Goal: Task Accomplishment & Management: Manage account settings

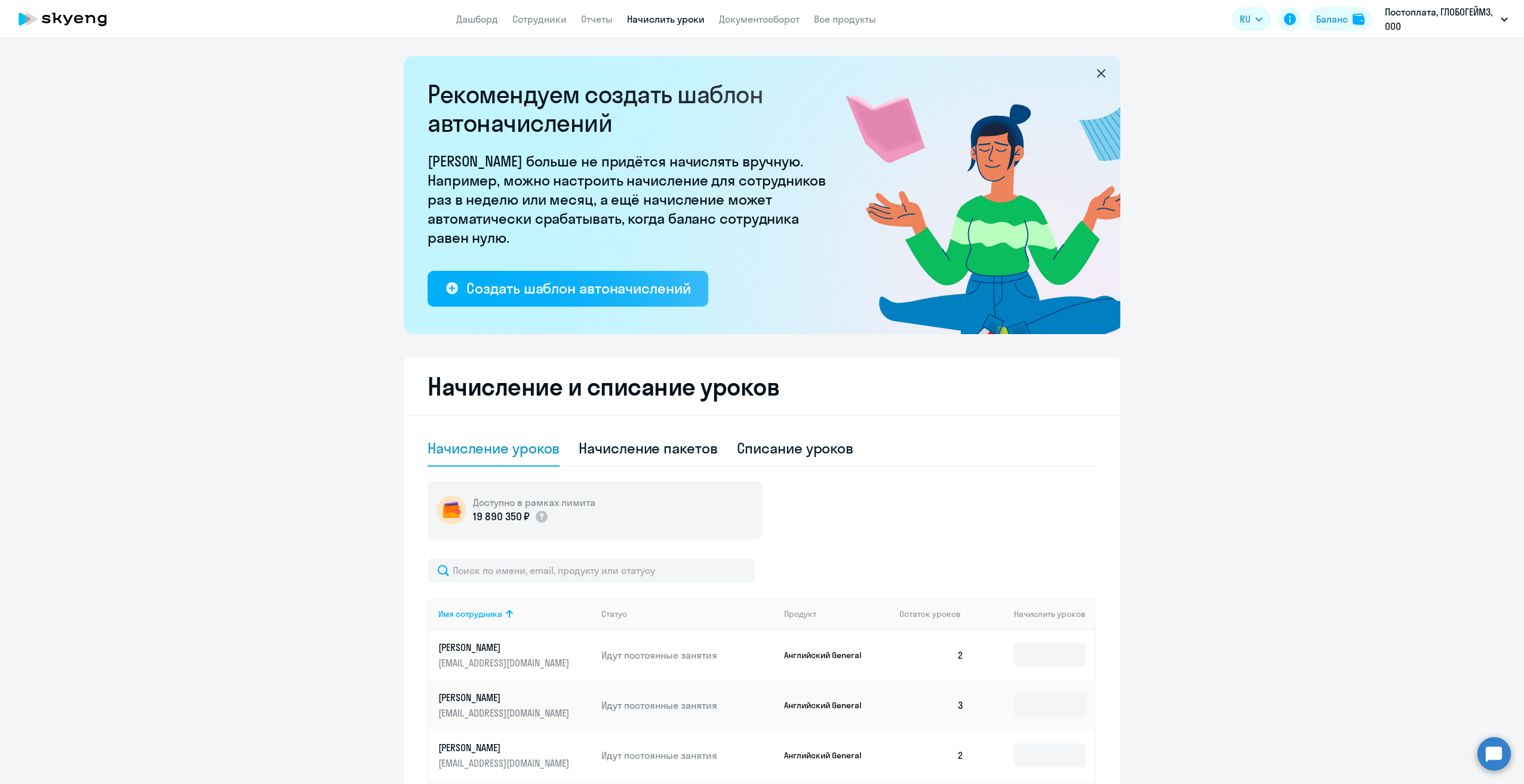
select select "10"
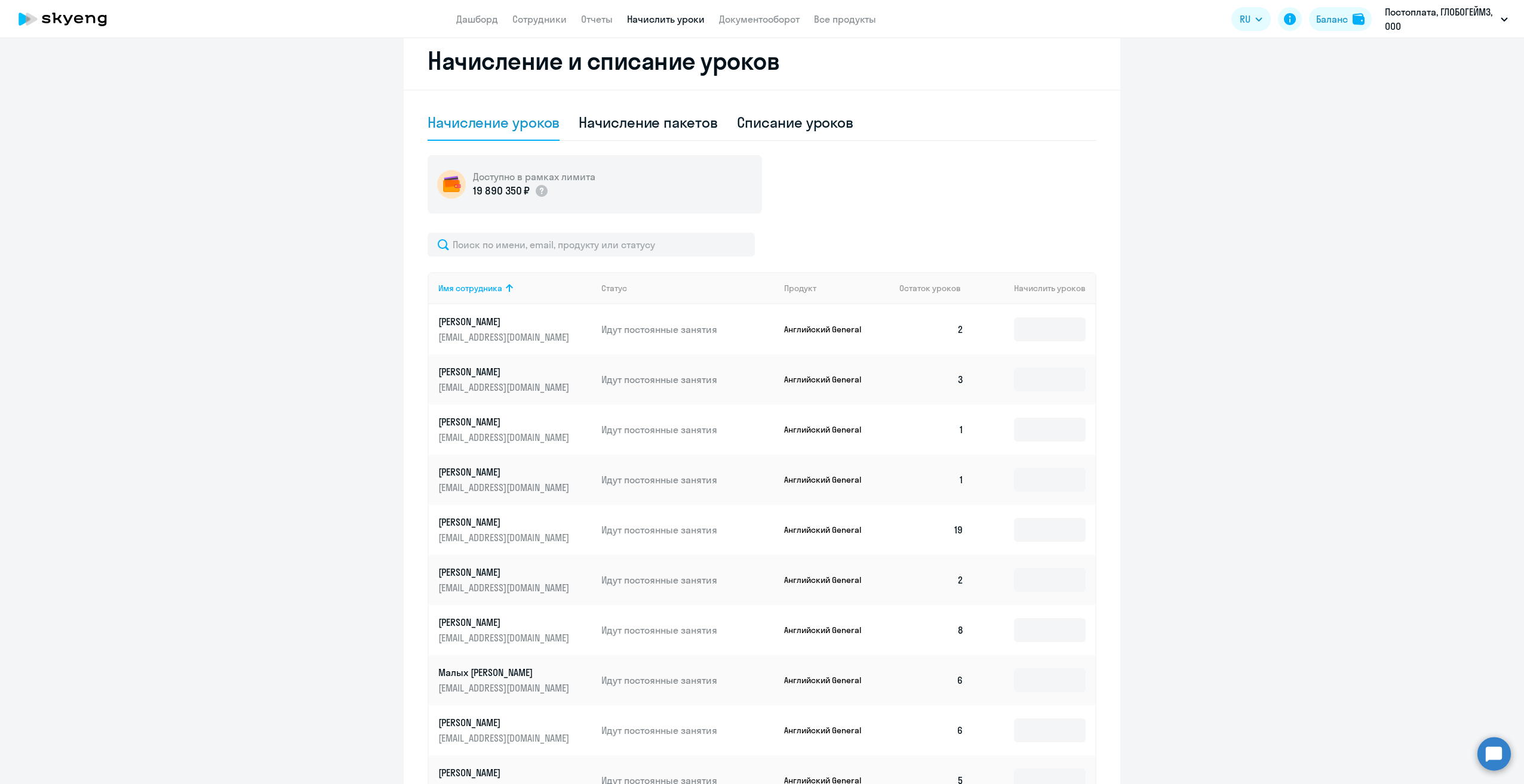
scroll to position [269, 0]
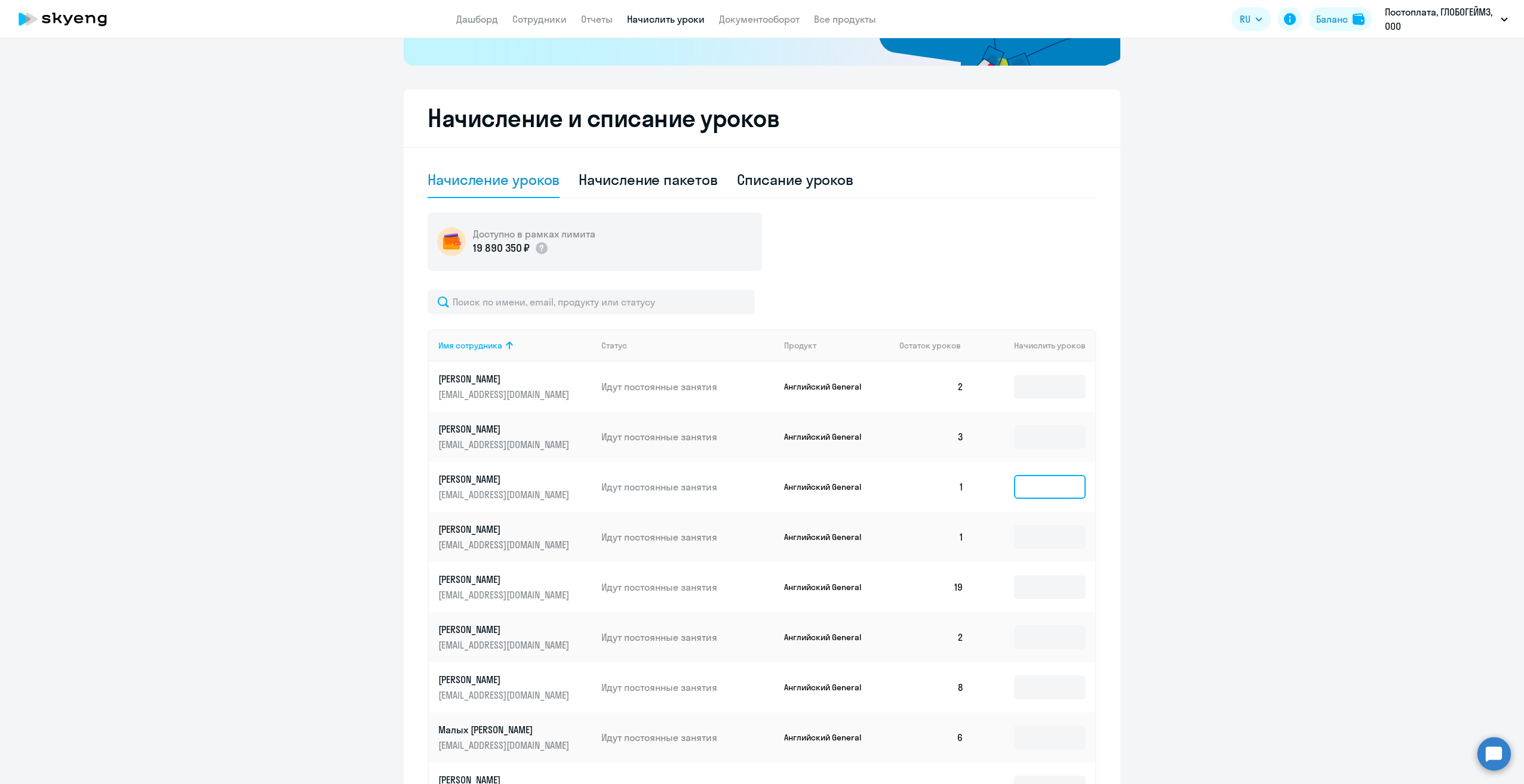
click at [1034, 491] on input at bounding box center [1049, 487] width 71 height 24
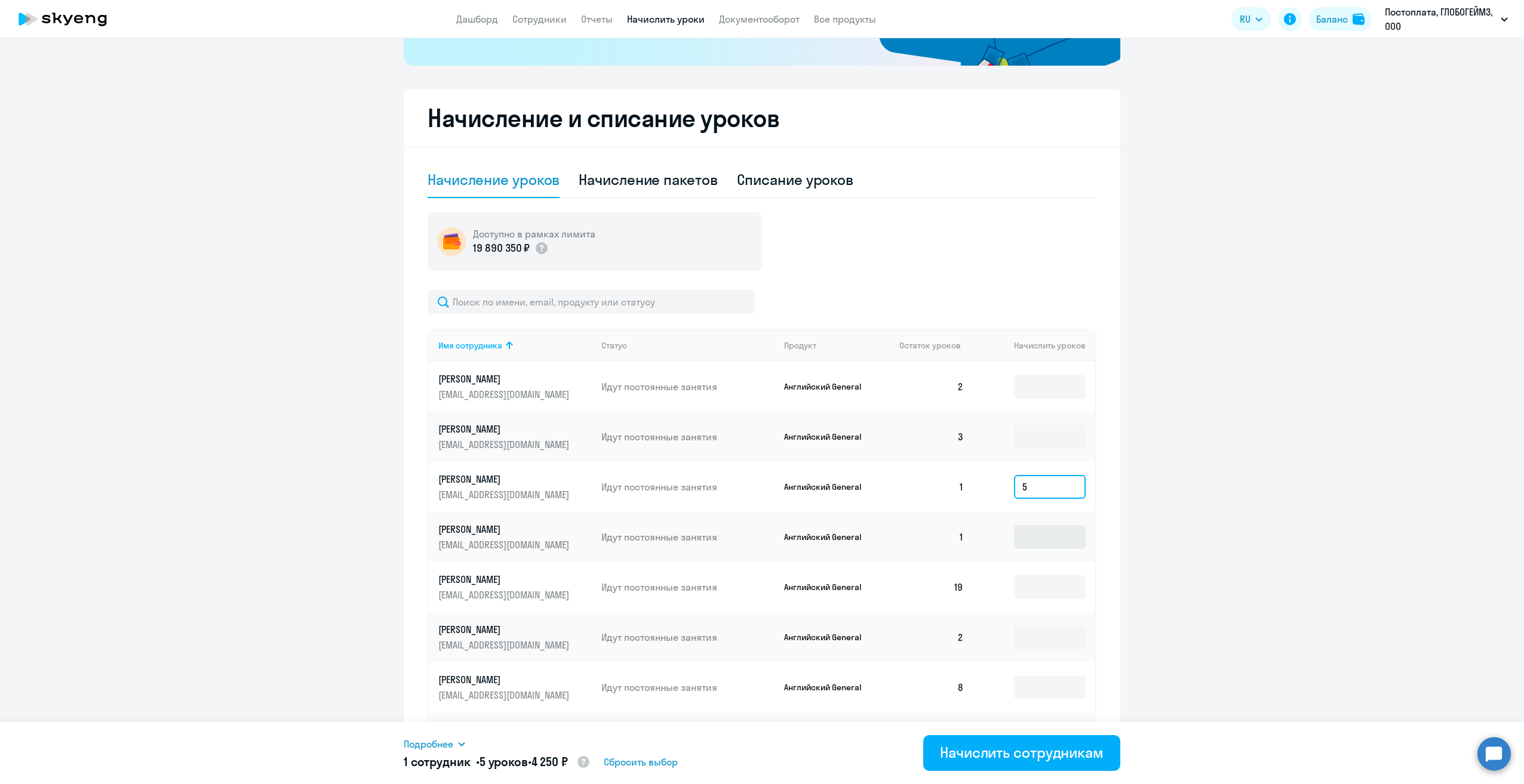
type input "5"
click at [1032, 539] on input at bounding box center [1049, 537] width 71 height 24
type input "5"
click at [1023, 638] on input at bounding box center [1049, 637] width 71 height 24
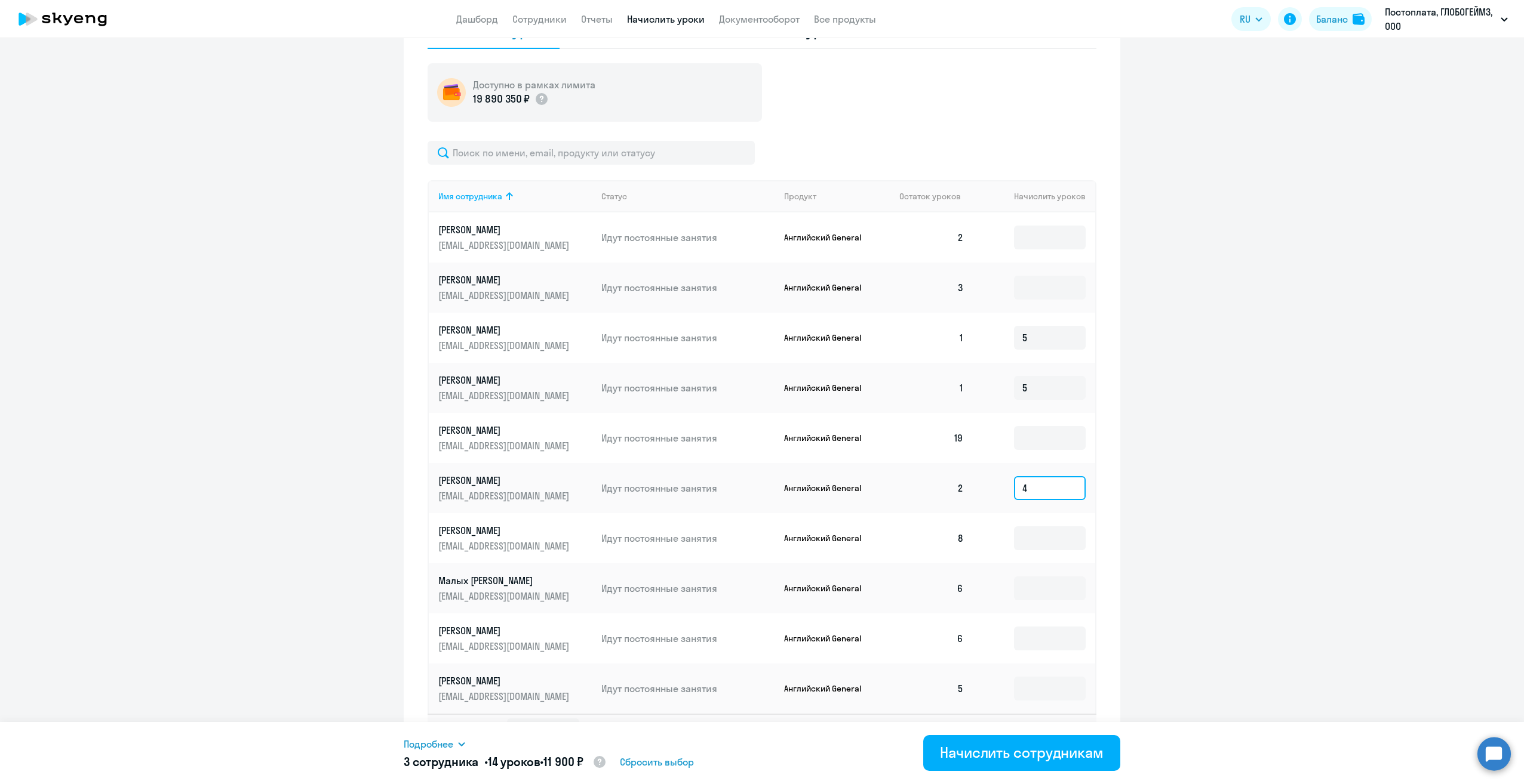
scroll to position [448, 0]
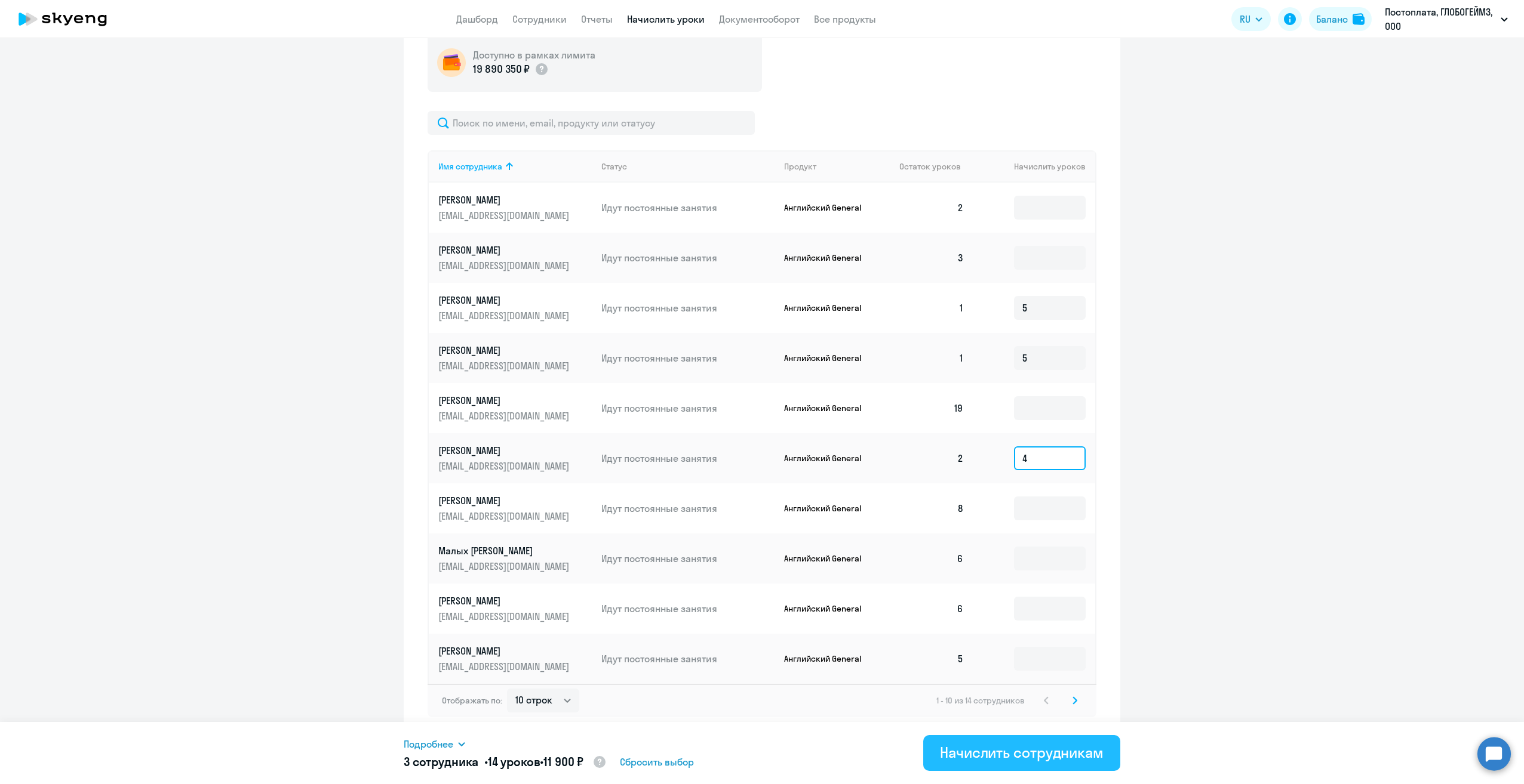
type input "4"
click at [1016, 751] on div "Начислить сотрудникам" at bounding box center [1022, 752] width 164 height 19
